Goal: Information Seeking & Learning: Learn about a topic

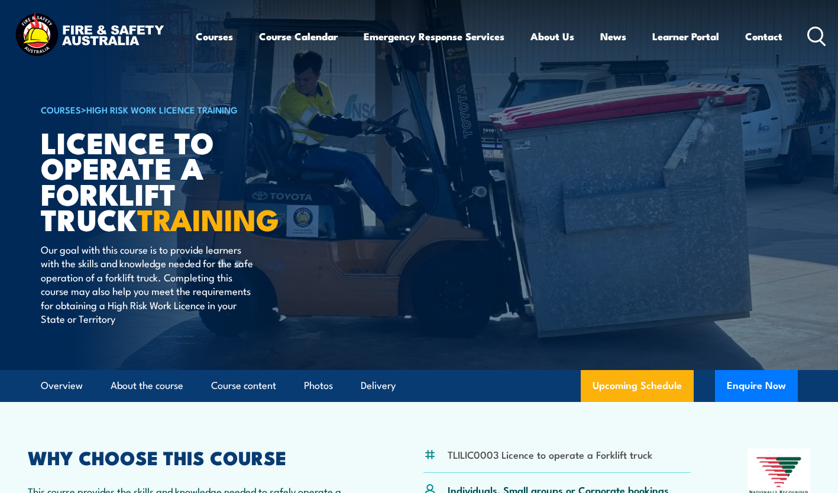
click at [262, 89] on div "COURSES > High Risk Work Licence Training Licence to operate a forklift truck T…" at bounding box center [187, 185] width 292 height 370
click at [207, 43] on link "Courses" at bounding box center [214, 36] width 37 height 31
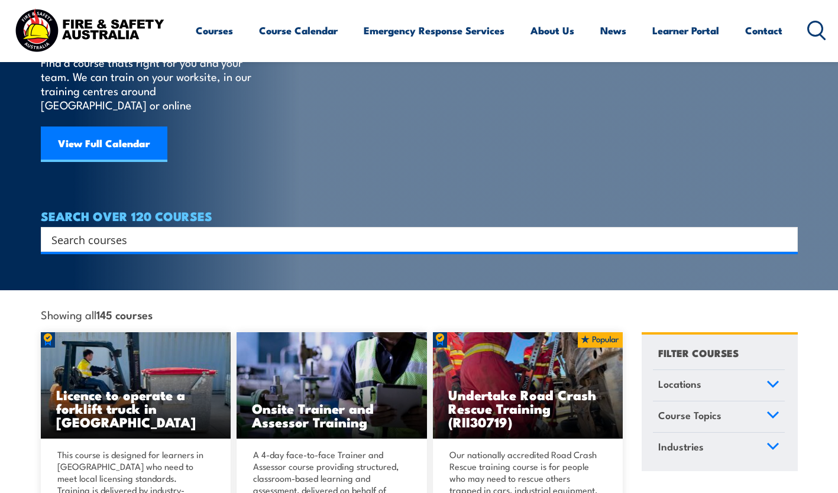
scroll to position [98, 0]
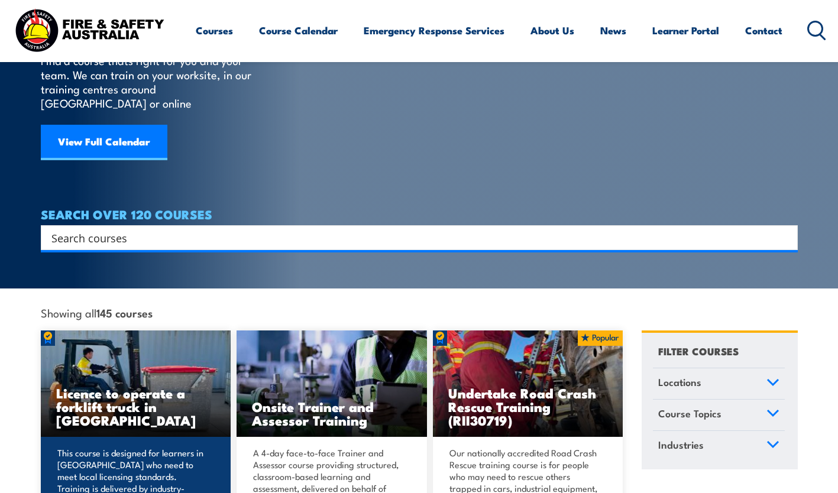
click at [84, 362] on img at bounding box center [136, 383] width 190 height 106
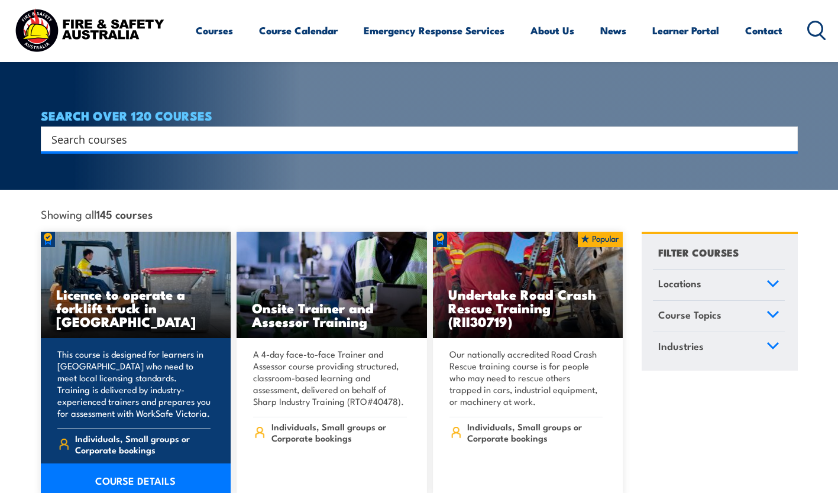
scroll to position [205, 0]
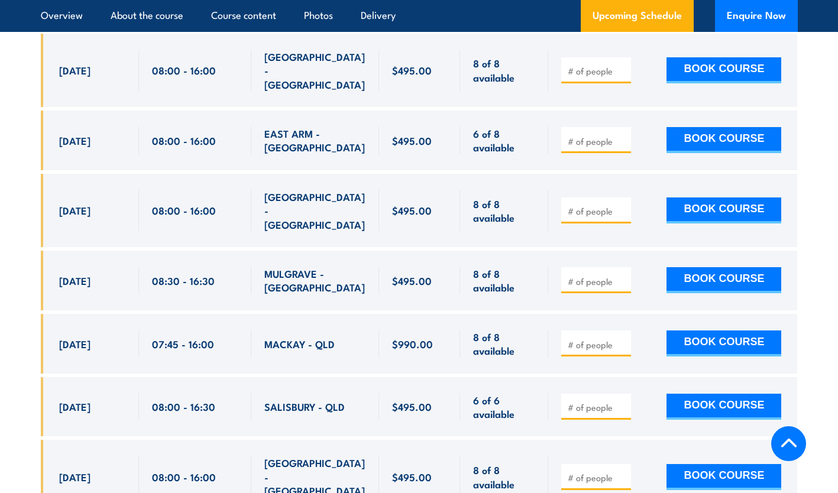
scroll to position [2854, 0]
